Goal: Task Accomplishment & Management: Manage account settings

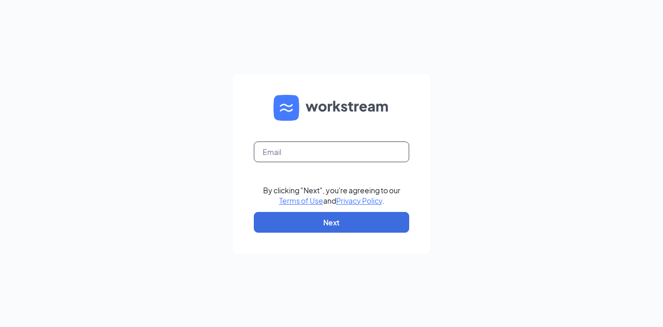
click at [292, 157] on input "text" at bounding box center [331, 151] width 155 height 21
type input "c.oldham530@gmail.com"
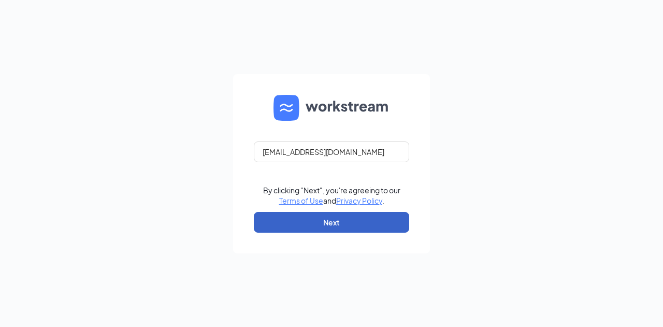
click at [342, 228] on button "Next" at bounding box center [331, 222] width 155 height 21
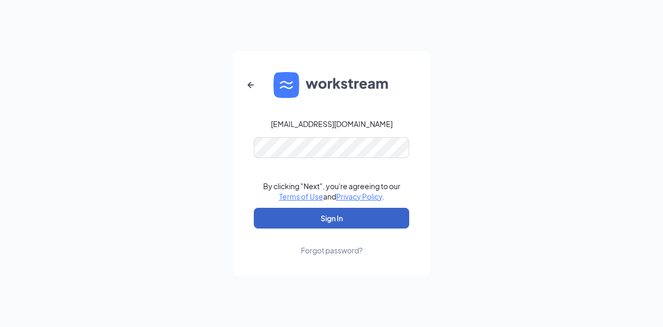
click at [332, 219] on button "Sign In" at bounding box center [331, 218] width 155 height 21
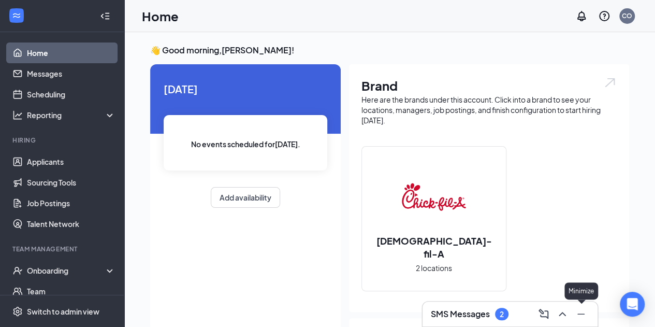
click at [580, 311] on icon "Minimize" at bounding box center [581, 314] width 12 height 12
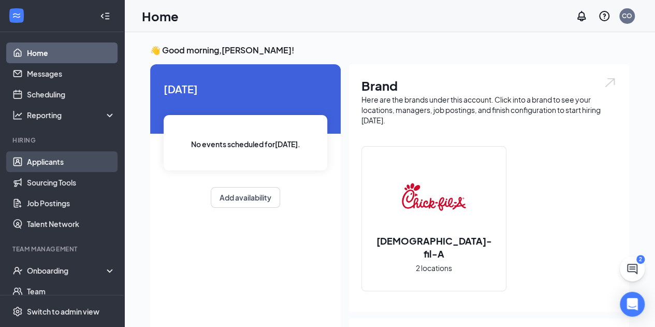
click at [55, 160] on link "Applicants" at bounding box center [71, 161] width 89 height 21
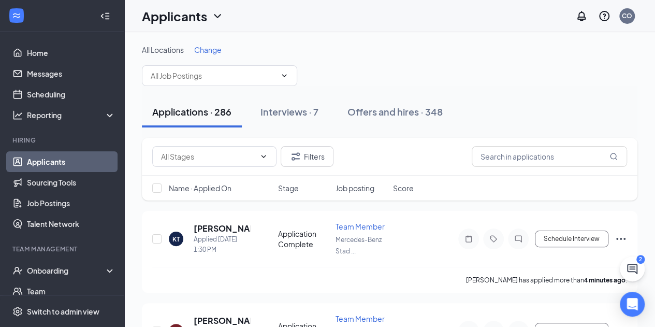
click at [212, 51] on span "Change" at bounding box center [207, 49] width 27 height 9
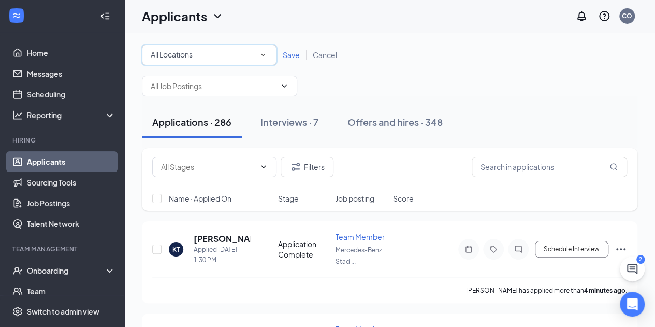
click at [209, 56] on div "All Locations" at bounding box center [209, 55] width 117 height 12
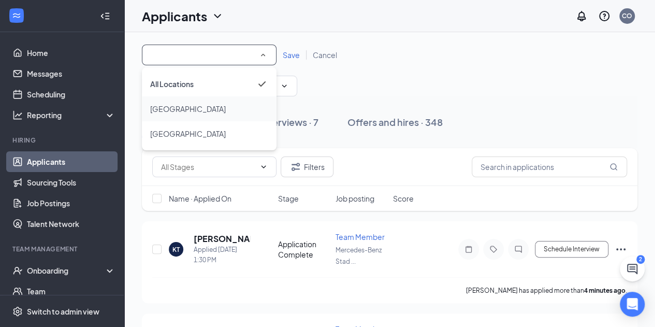
click at [175, 107] on span "[GEOGRAPHIC_DATA]" at bounding box center [188, 108] width 76 height 9
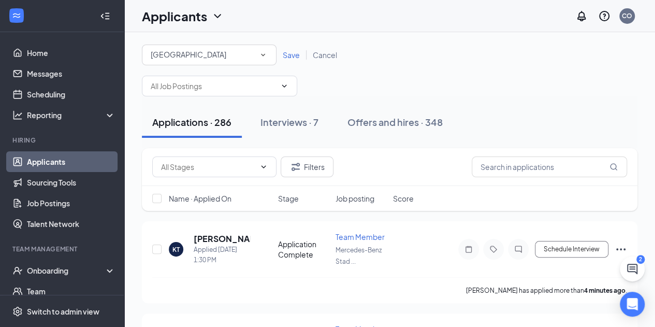
click at [295, 55] on span "Save" at bounding box center [291, 54] width 17 height 9
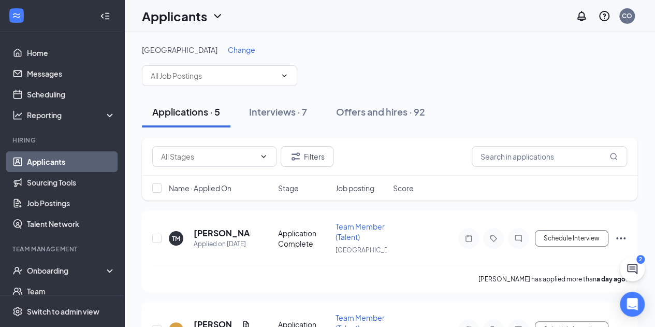
click at [65, 276] on div "Onboarding" at bounding box center [62, 270] width 124 height 21
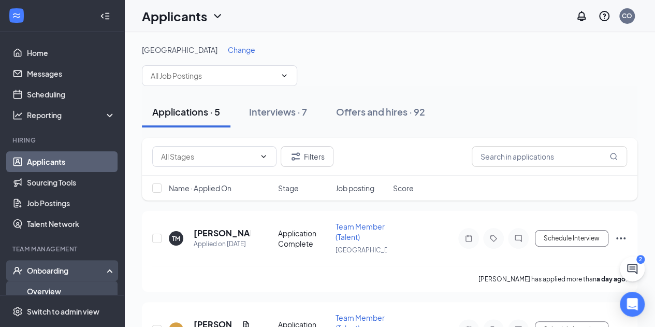
click at [59, 288] on link "Overview" at bounding box center [71, 291] width 89 height 21
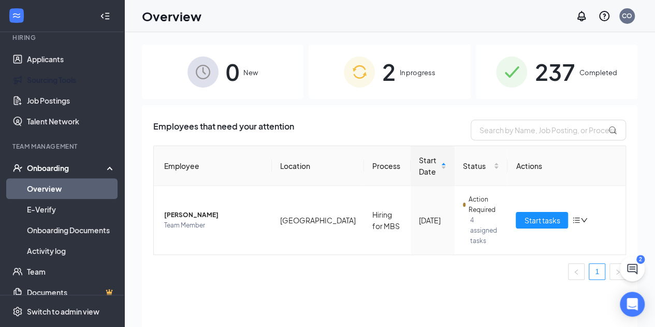
scroll to position [104, 0]
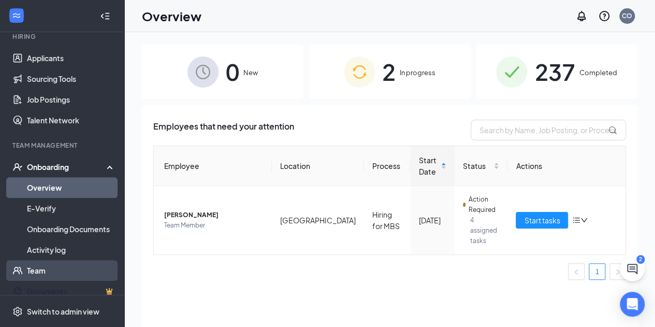
click at [45, 273] on link "Team" at bounding box center [71, 270] width 89 height 21
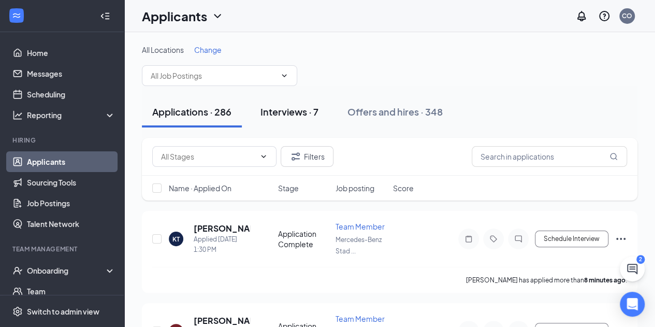
click at [303, 107] on div "Interviews · 7" at bounding box center [290, 111] width 58 height 13
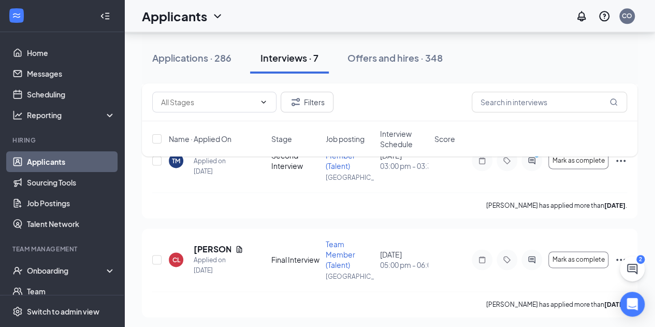
scroll to position [587, 0]
click at [202, 248] on h5 "[PERSON_NAME]" at bounding box center [212, 248] width 37 height 11
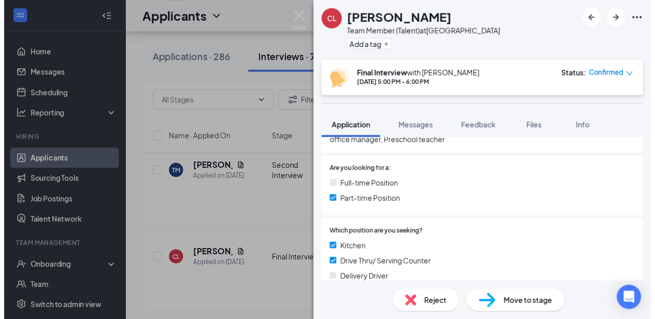
scroll to position [52, 0]
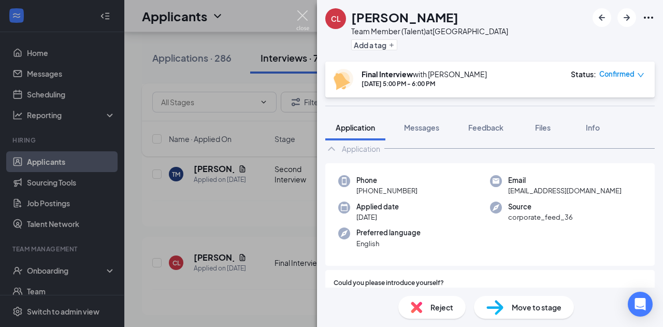
click at [301, 11] on img at bounding box center [302, 20] width 13 height 20
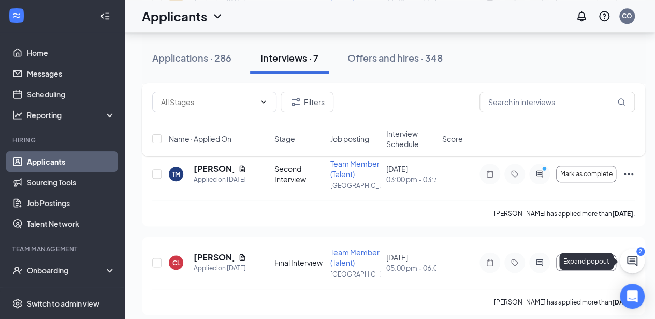
click at [627, 266] on icon "ChatActive" at bounding box center [632, 261] width 12 height 12
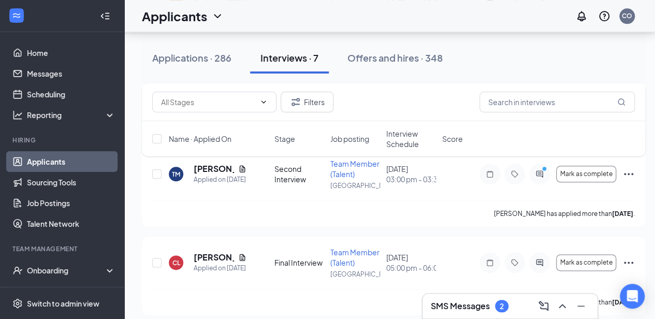
click at [466, 311] on h3 "SMS Messages" at bounding box center [460, 305] width 59 height 11
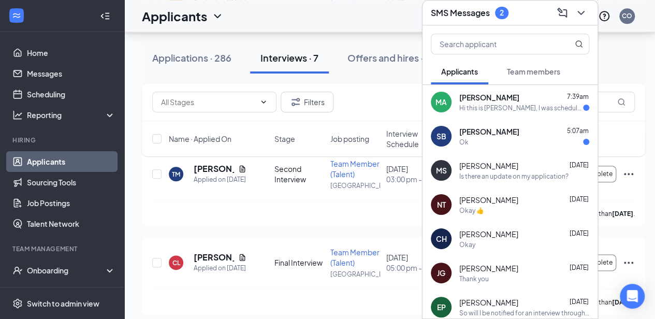
click at [510, 128] on div "[PERSON_NAME] 5:07am Ok" at bounding box center [524, 136] width 130 height 20
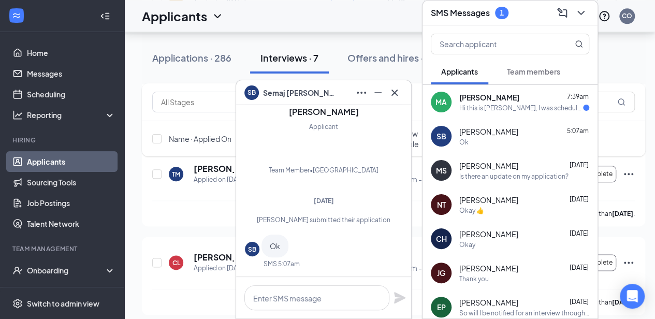
click at [509, 104] on div "Hi this is [PERSON_NAME], I was scheduled for my second interview but I had to …" at bounding box center [521, 108] width 124 height 9
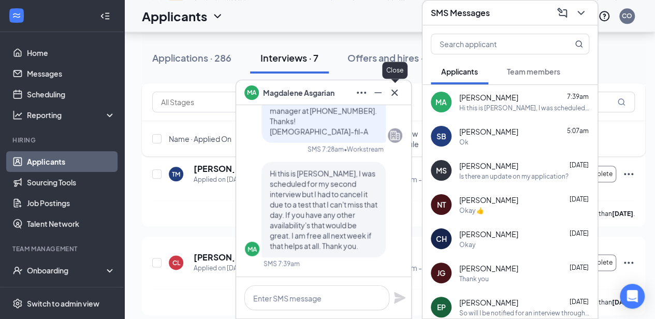
click at [395, 92] on icon "Cross" at bounding box center [395, 92] width 6 height 6
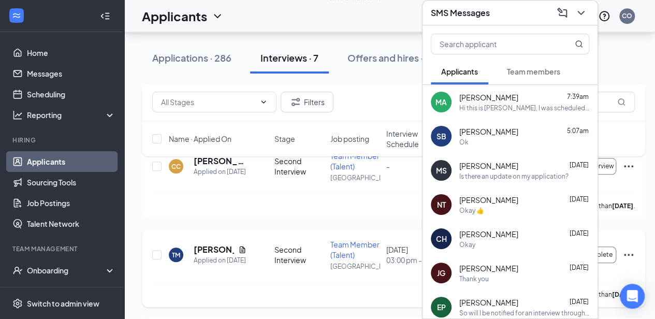
scroll to position [412, 0]
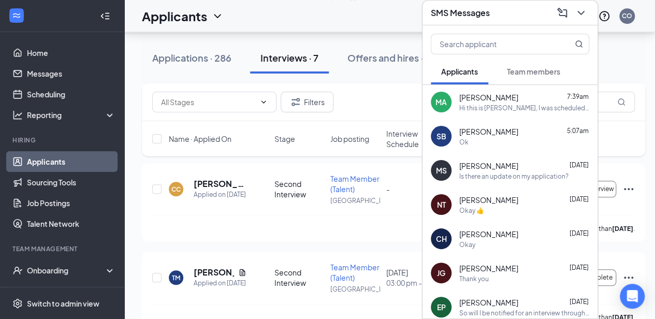
click at [528, 12] on div "SMS Messages" at bounding box center [510, 13] width 158 height 16
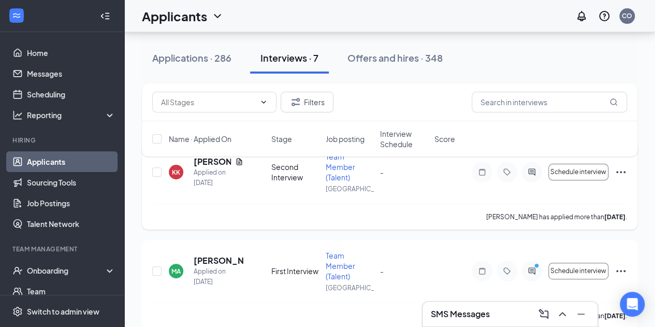
scroll to position [104, 0]
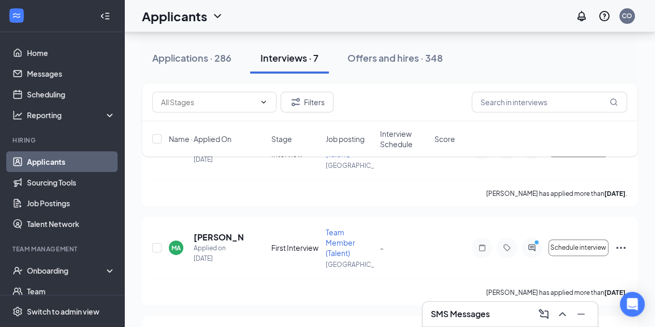
click at [482, 314] on h3 "SMS Messages" at bounding box center [460, 313] width 59 height 11
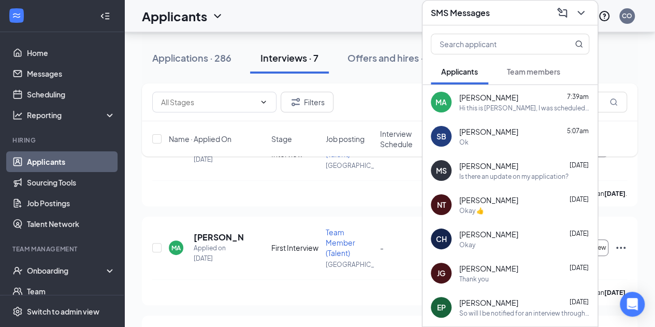
click at [482, 97] on span "[PERSON_NAME]" at bounding box center [488, 97] width 59 height 10
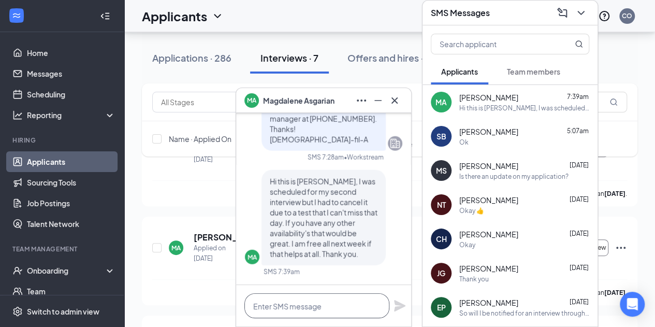
click at [312, 314] on textarea at bounding box center [316, 305] width 145 height 25
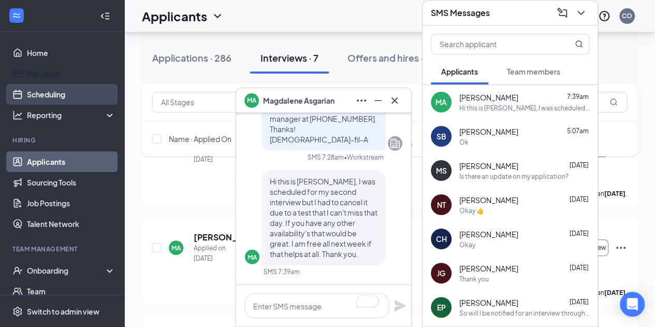
click at [44, 92] on link "Scheduling" at bounding box center [71, 94] width 89 height 21
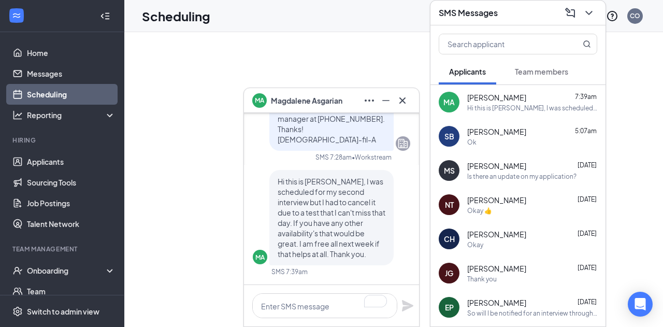
click at [534, 16] on div "SMS Messages" at bounding box center [518, 13] width 158 height 16
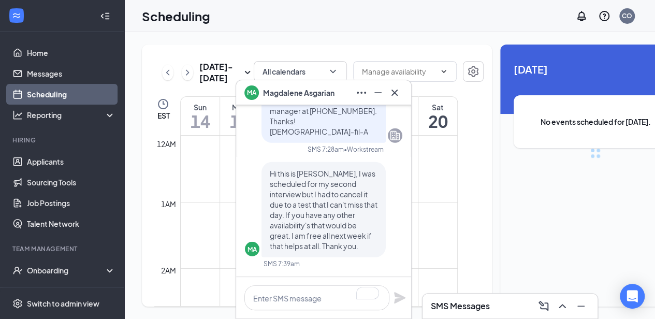
scroll to position [509, 0]
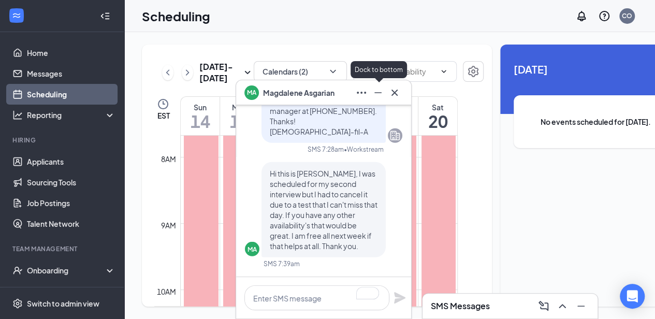
click at [378, 96] on icon "Minimize" at bounding box center [378, 92] width 12 height 12
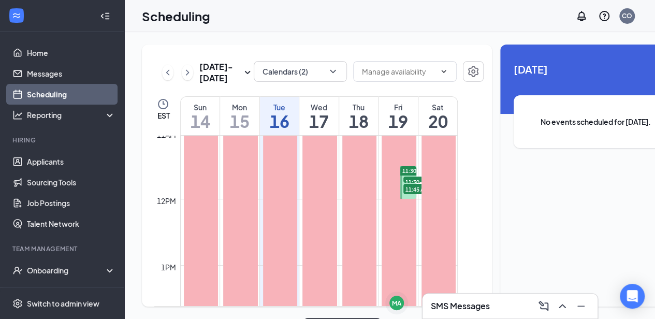
scroll to position [716, 0]
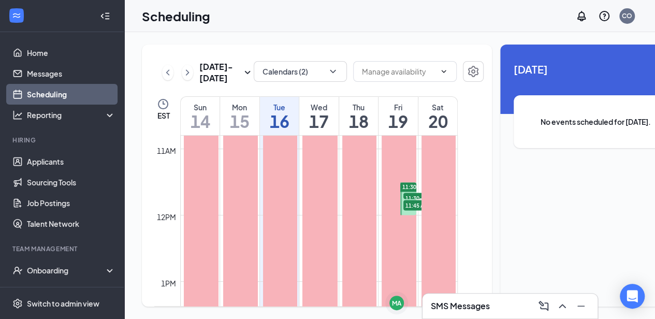
click at [410, 203] on span "11:30-11:45 AM" at bounding box center [429, 198] width 52 height 10
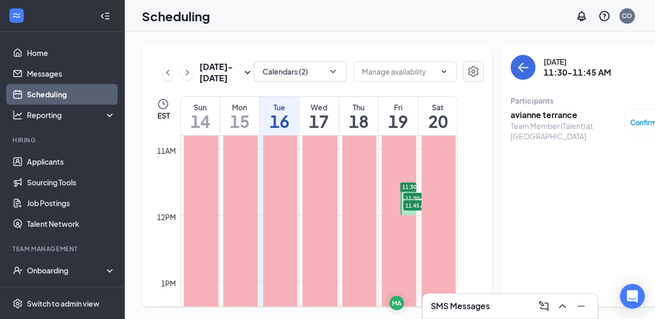
click at [412, 210] on span "11:45 AM-12:00 PM" at bounding box center [429, 205] width 52 height 10
click at [413, 203] on span "11:30-11:45 AM" at bounding box center [429, 198] width 52 height 10
click at [39, 44] on link "Home" at bounding box center [71, 52] width 89 height 21
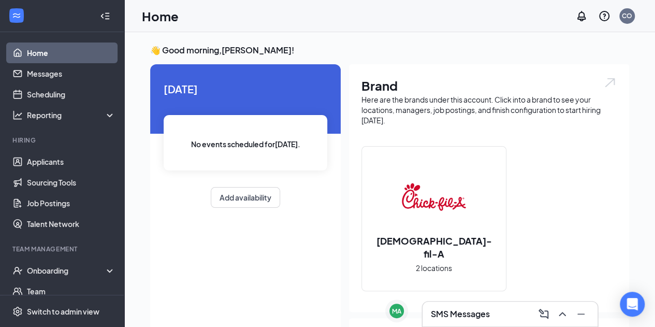
click at [483, 310] on h3 "SMS Messages" at bounding box center [460, 313] width 59 height 11
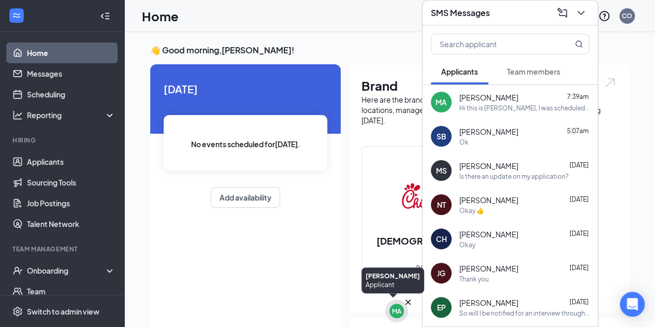
click at [409, 302] on icon "Cross" at bounding box center [408, 302] width 10 height 10
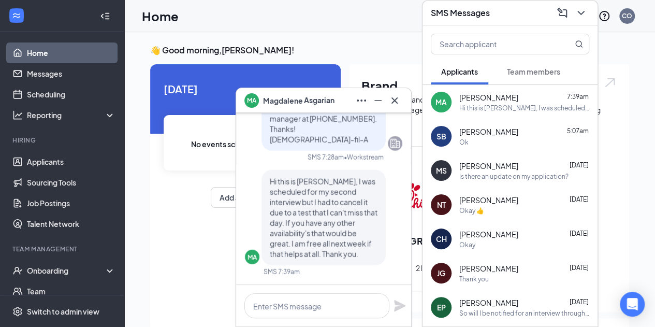
click at [507, 18] on div "SMS Messages" at bounding box center [510, 13] width 158 height 16
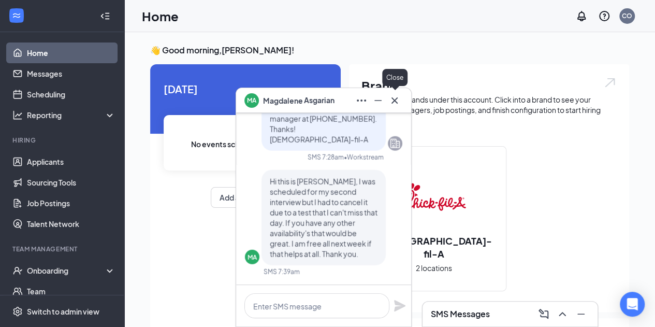
click at [397, 98] on icon "Cross" at bounding box center [395, 100] width 6 height 6
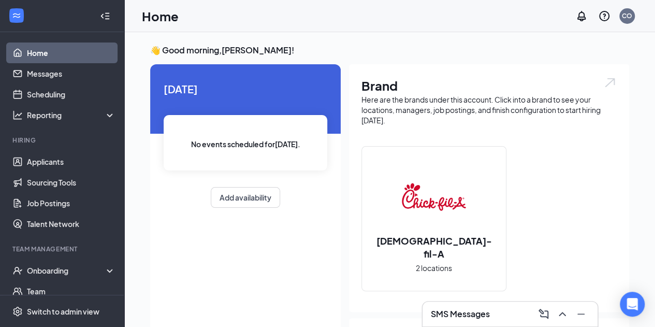
click at [136, 193] on div "👋 Good morning, [PERSON_NAME] ! [DATE] No events scheduled for [DATE] . Add ava…" at bounding box center [389, 304] width 531 height 545
